Goal: Find specific page/section: Find specific page/section

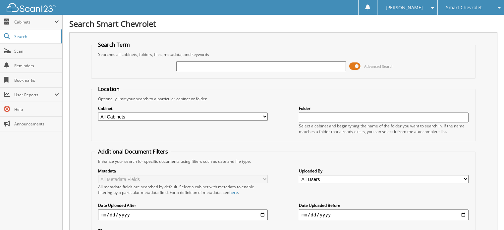
click at [290, 63] on input "text" at bounding box center [261, 66] width 170 height 10
type input "150431"
click at [26, 21] on span "Cabinets" at bounding box center [34, 22] width 40 height 6
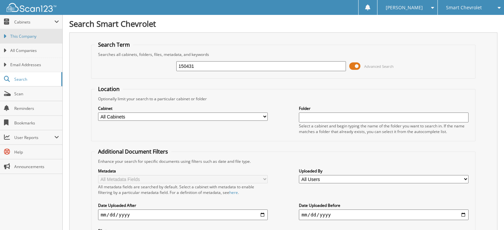
click at [26, 33] on span "This Company" at bounding box center [34, 36] width 49 height 6
